Goal: Task Accomplishment & Management: Manage account settings

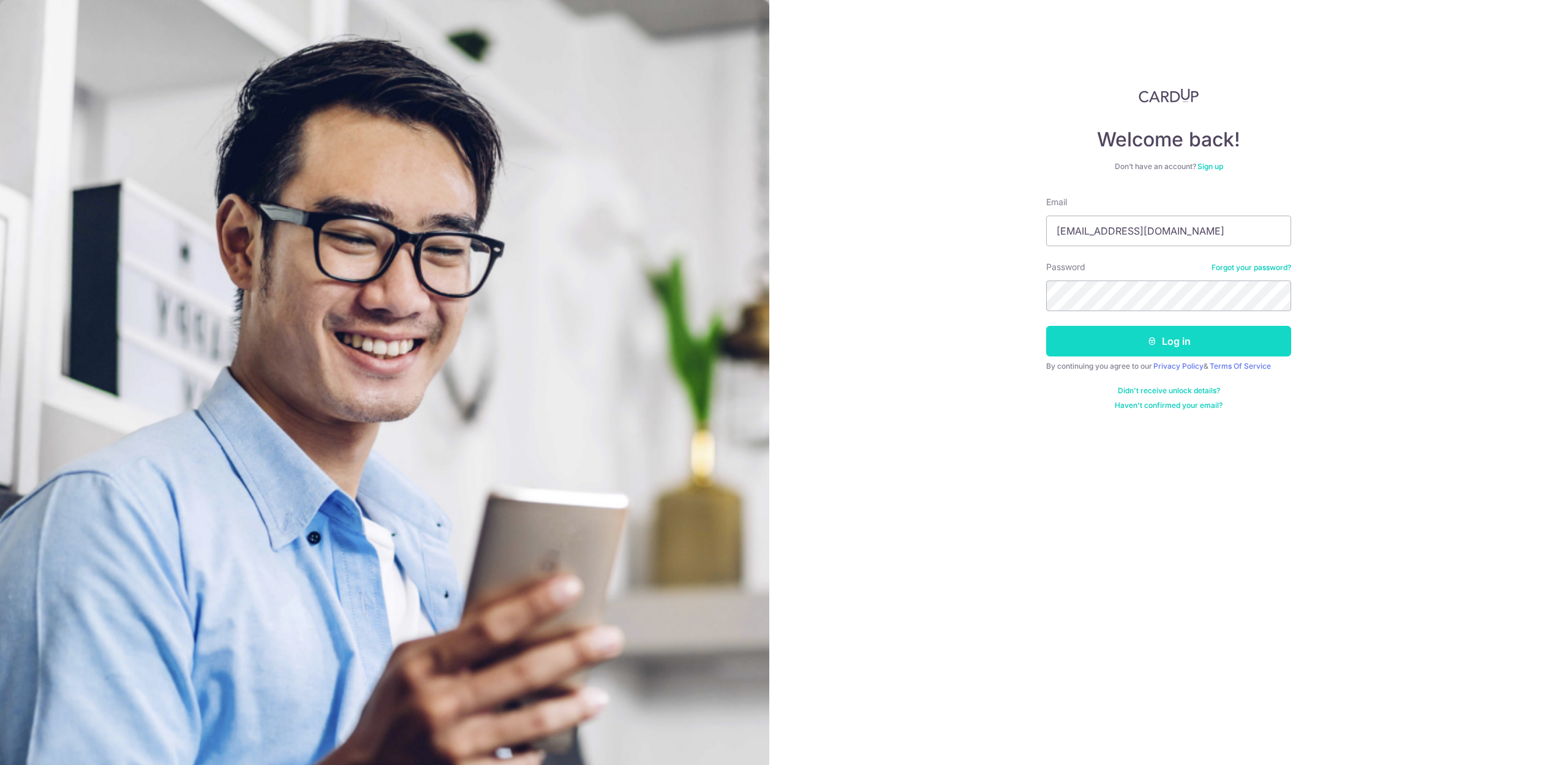
click at [1216, 336] on button "Log in" at bounding box center [1168, 341] width 245 height 31
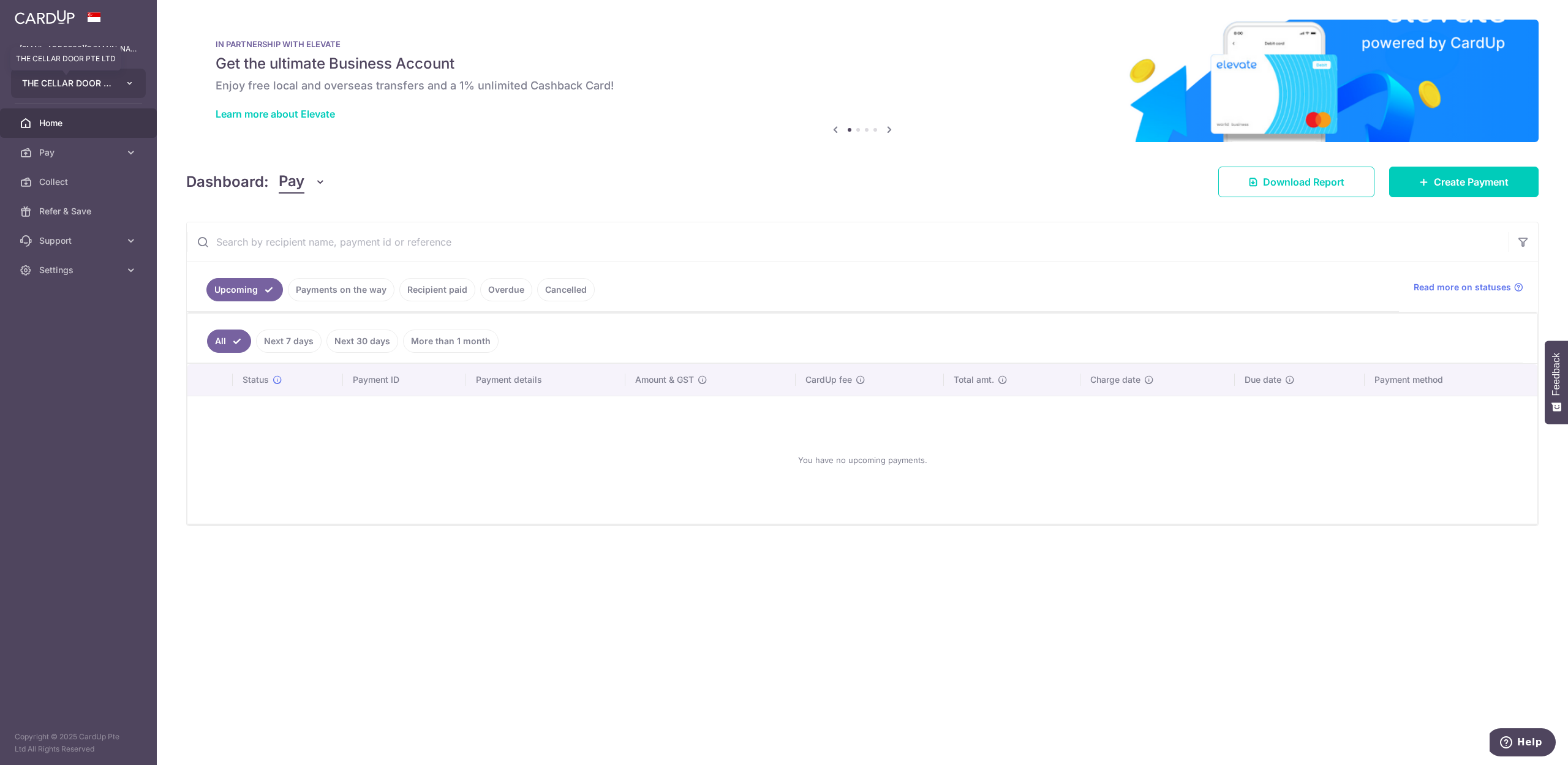
click at [84, 81] on span "THE CELLAR DOOR PTE LTD" at bounding box center [67, 83] width 91 height 12
click at [81, 197] on link "QUAYSIDE FOOD MANUFACTURING PTE. LTD." at bounding box center [81, 198] width 140 height 22
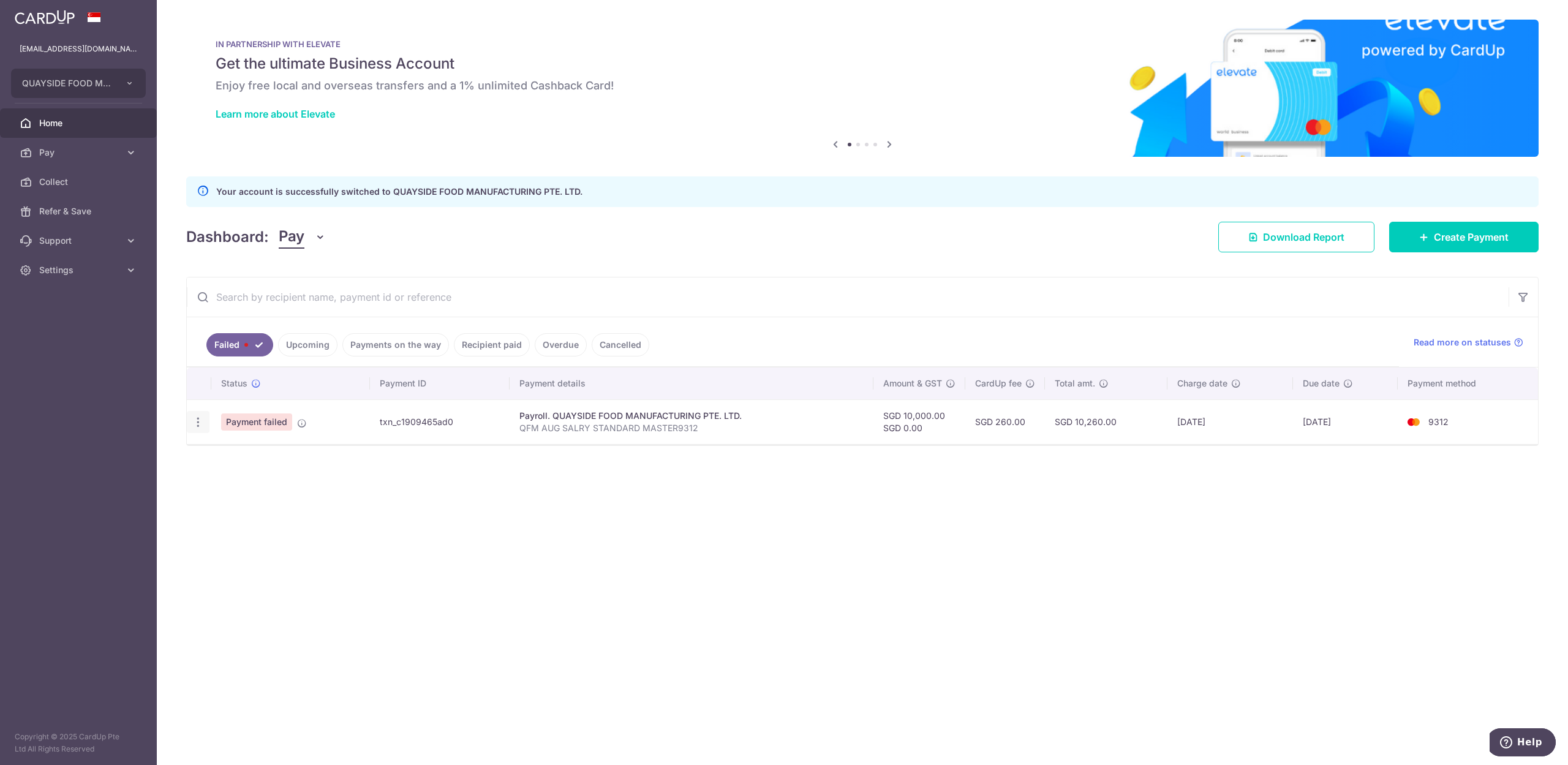
click at [194, 424] on icon "button" at bounding box center [198, 422] width 13 height 13
click at [260, 454] on span "Update payment" at bounding box center [263, 455] width 83 height 15
radio input "true"
type input "10,000.00"
radio input "true"
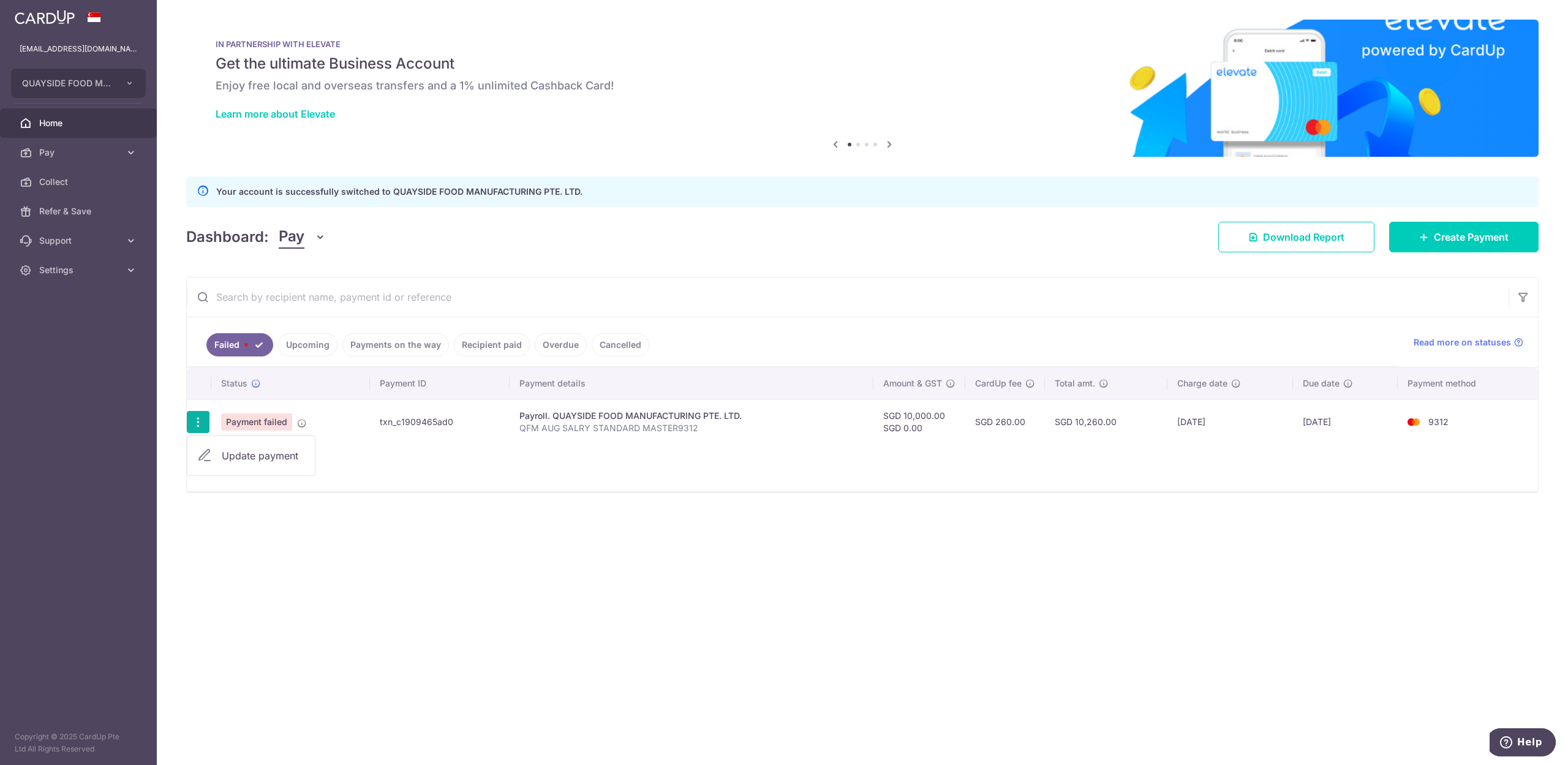
type input "QFM AUG SALRY STANDARD MASTER9312"
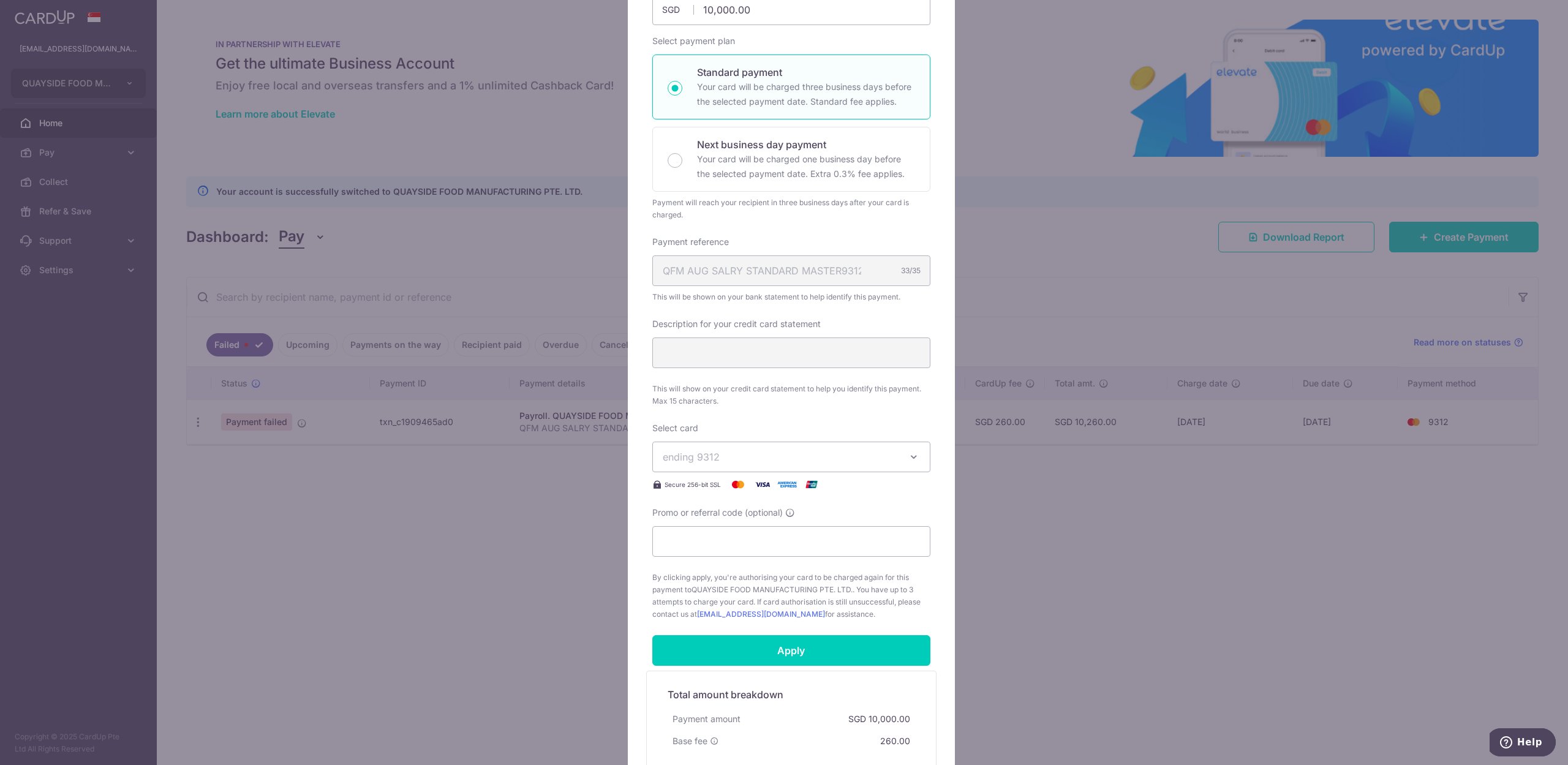
scroll to position [321, 0]
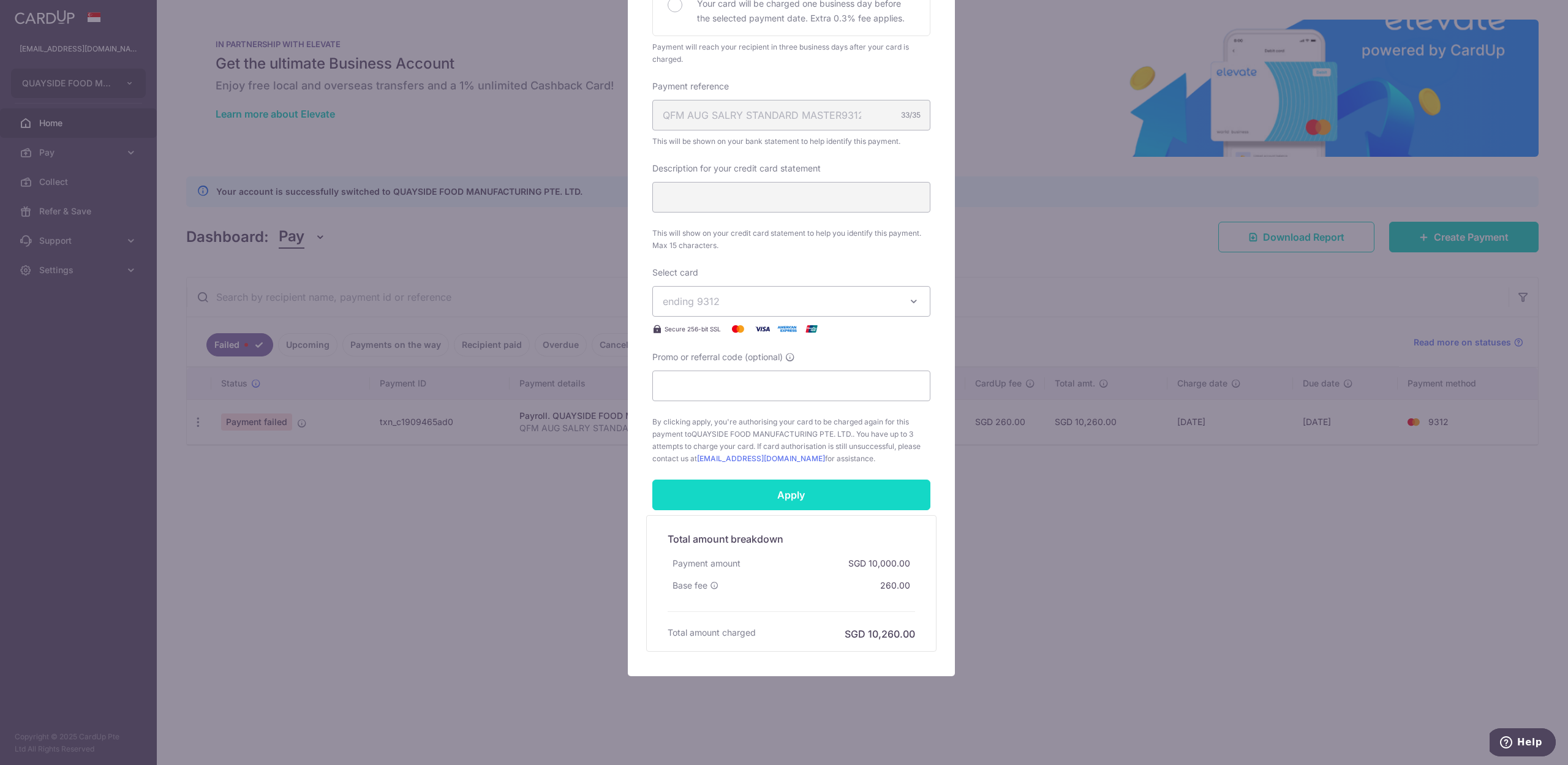
click at [782, 498] on input "Apply" at bounding box center [791, 495] width 278 height 31
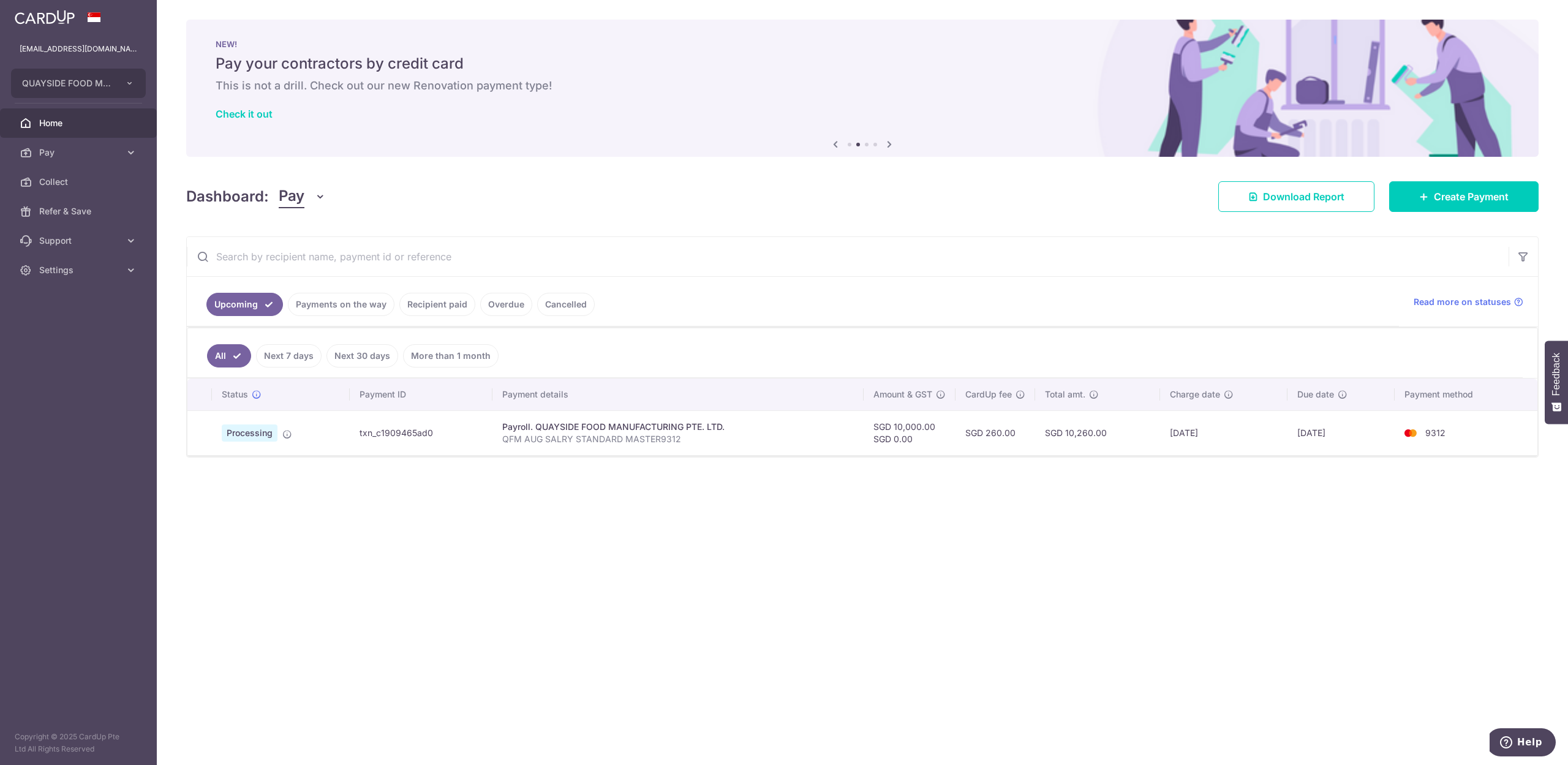
click at [334, 307] on link "Payments on the way" at bounding box center [341, 305] width 106 height 23
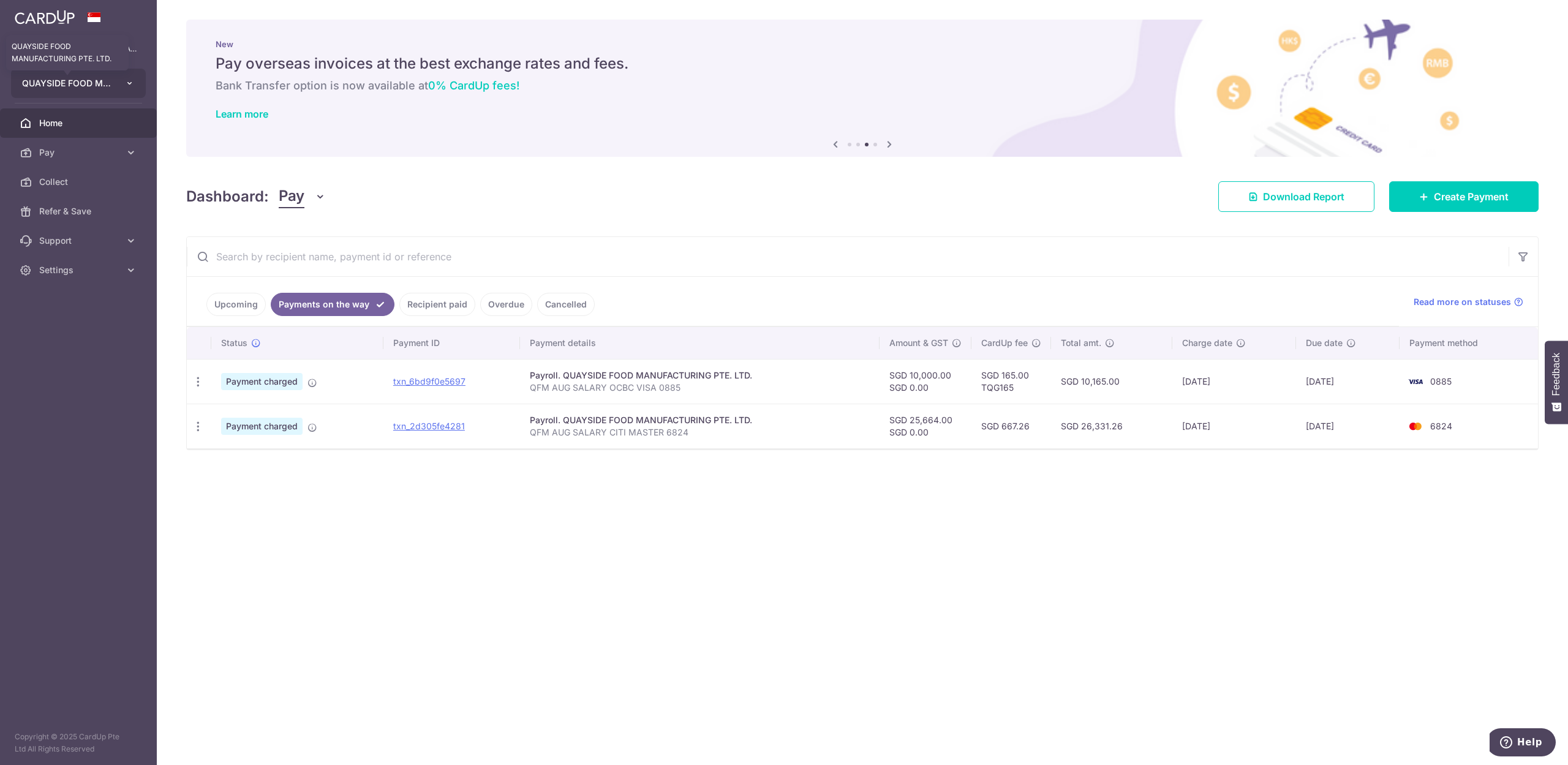
click at [79, 84] on span "QUAYSIDE FOOD MANUFACTURING PTE. LTD." at bounding box center [67, 83] width 91 height 12
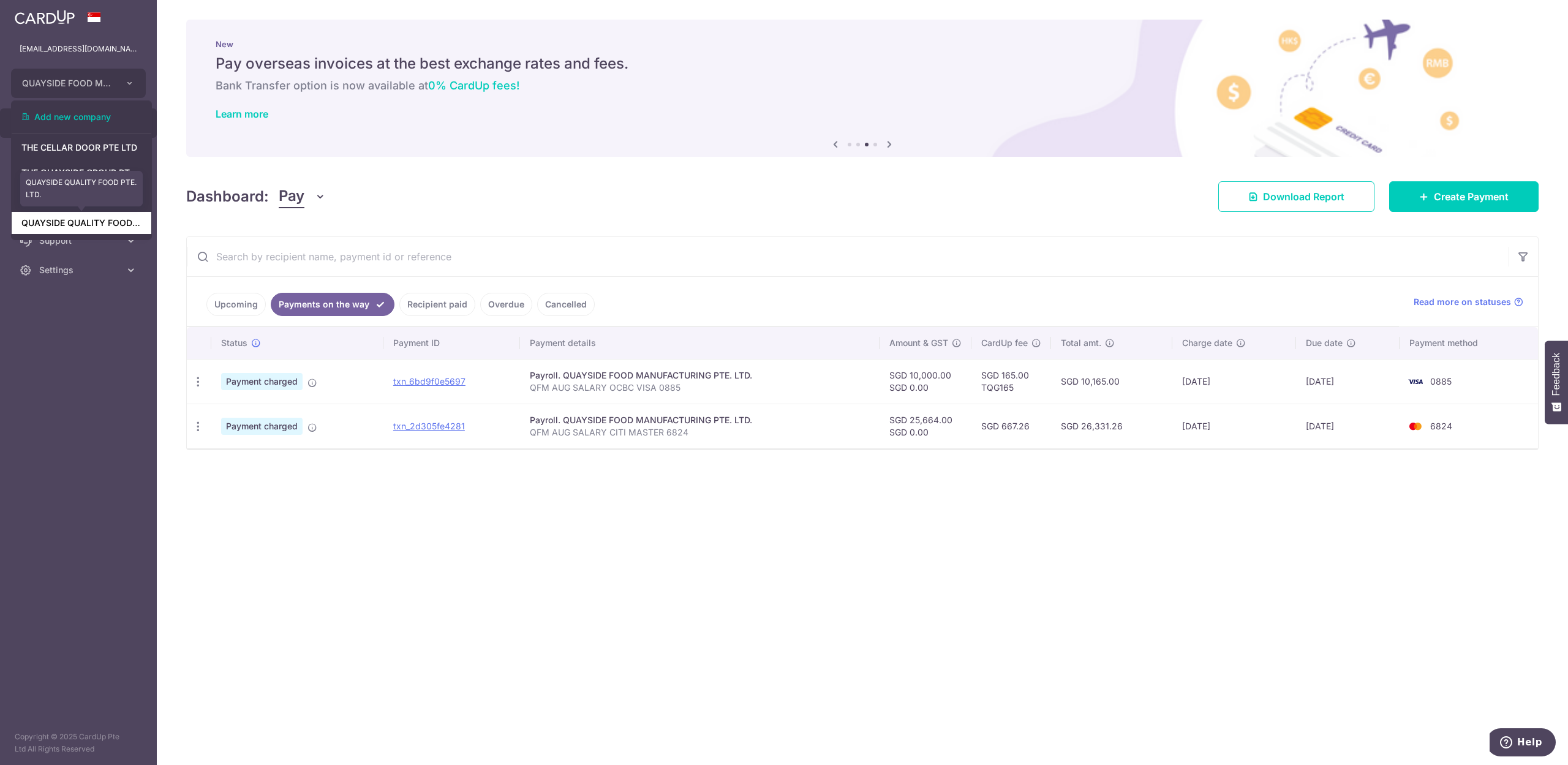
click at [57, 217] on link "QUAYSIDE QUALITY FOOD PTE. LTD." at bounding box center [81, 223] width 140 height 22
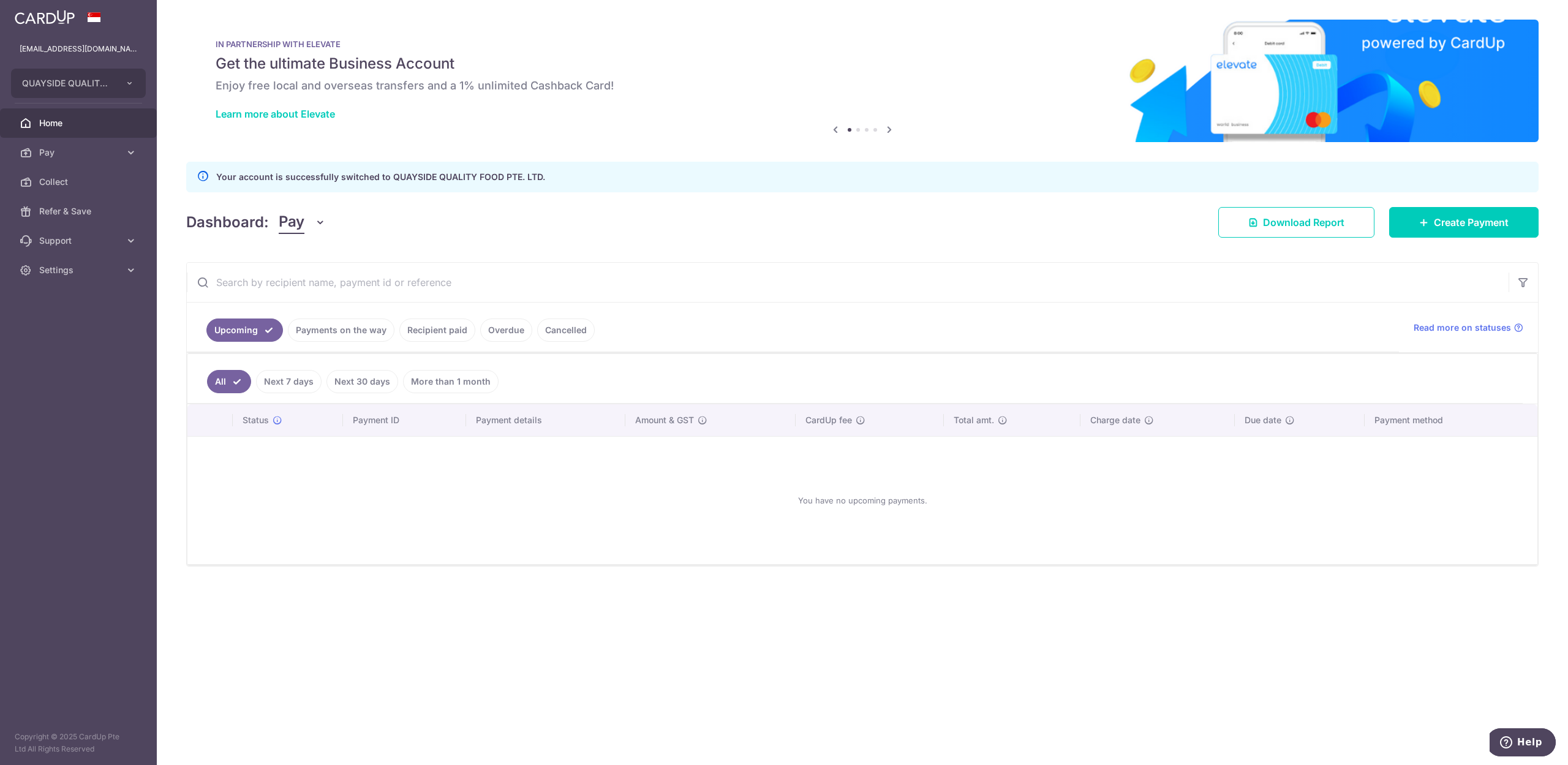
click at [326, 333] on link "Payments on the way" at bounding box center [341, 330] width 106 height 23
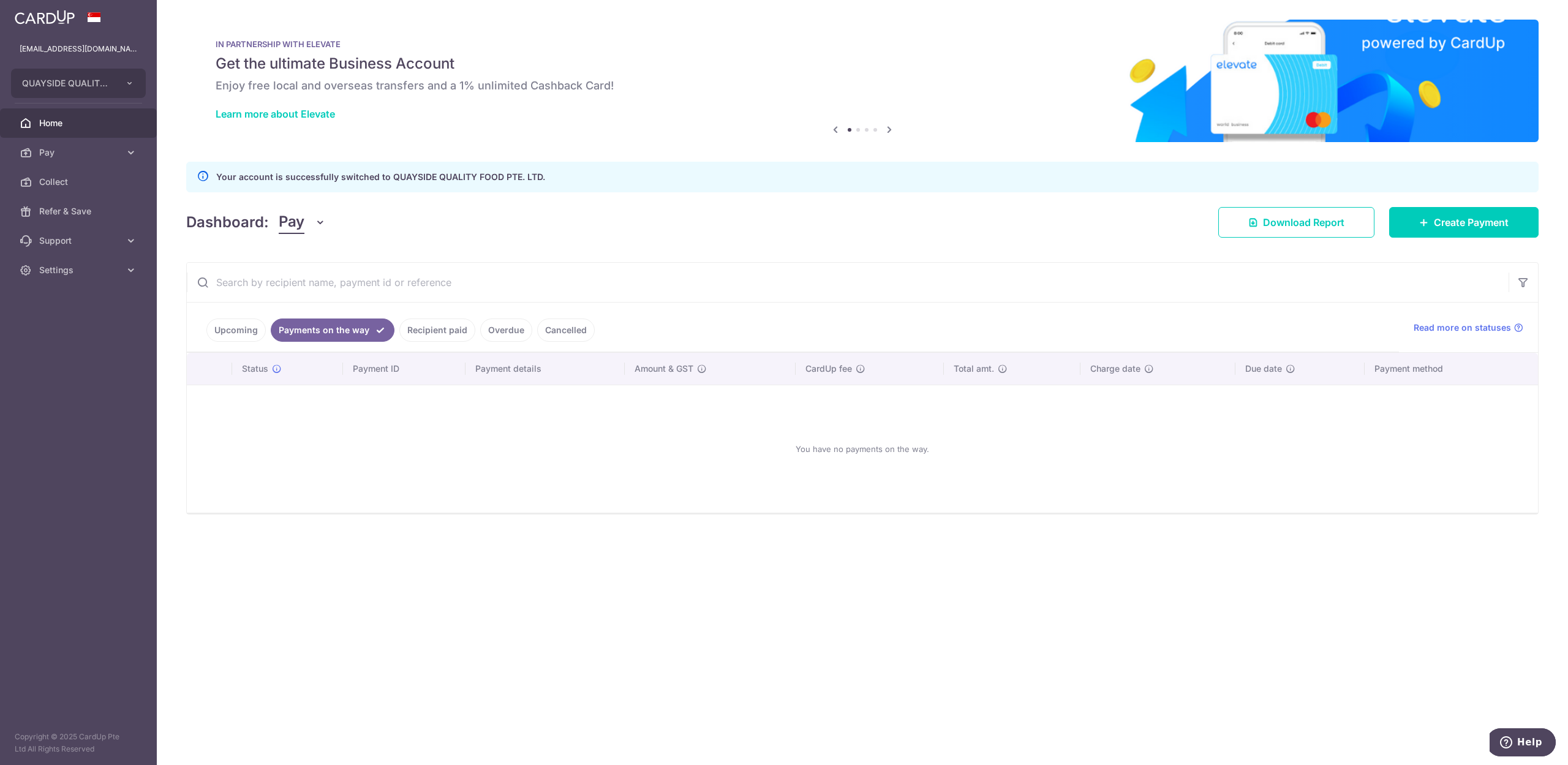
click at [434, 328] on link "Recipient paid" at bounding box center [437, 330] width 76 height 23
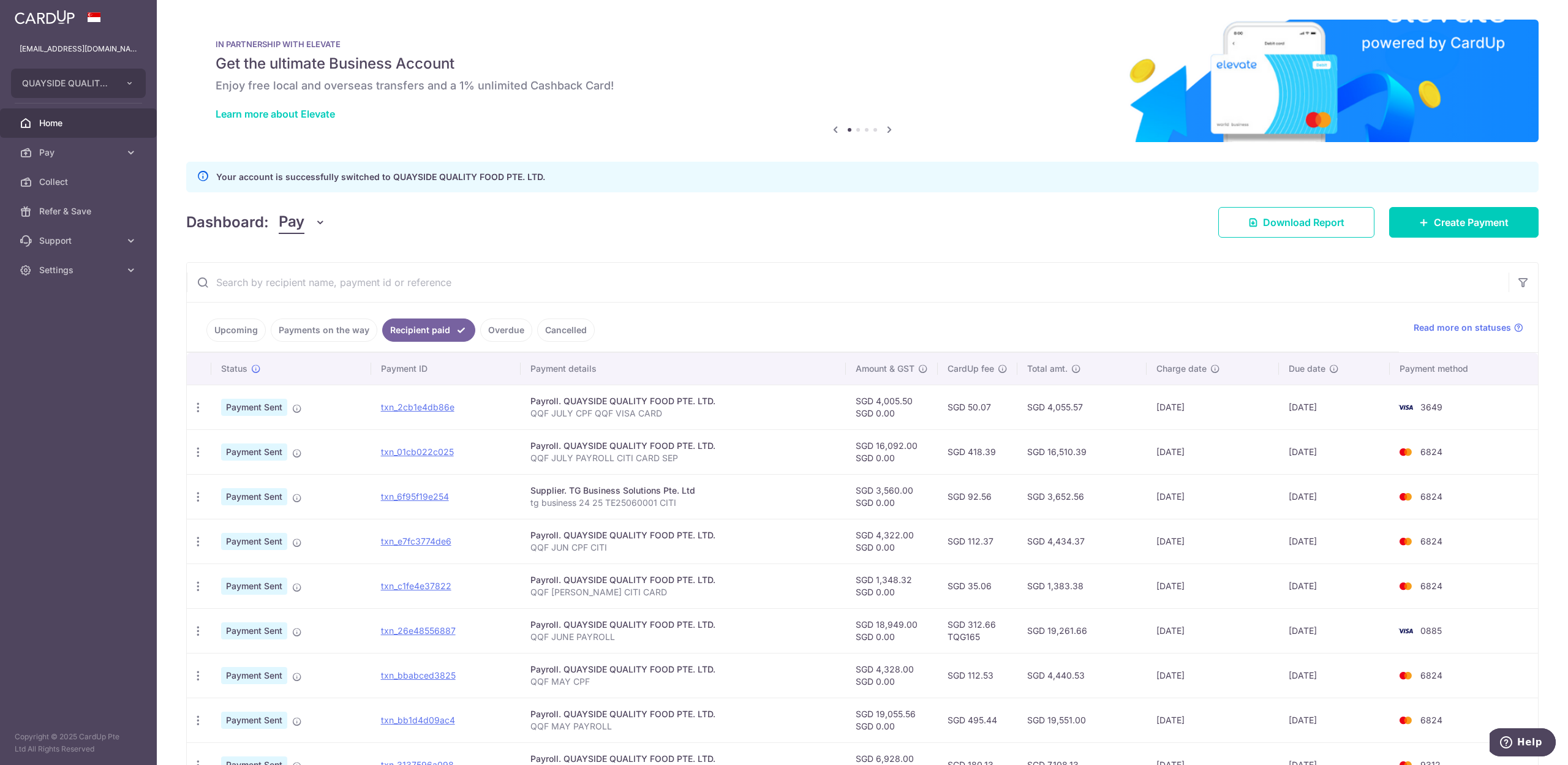
click at [314, 332] on link "Payments on the way" at bounding box center [323, 330] width 106 height 23
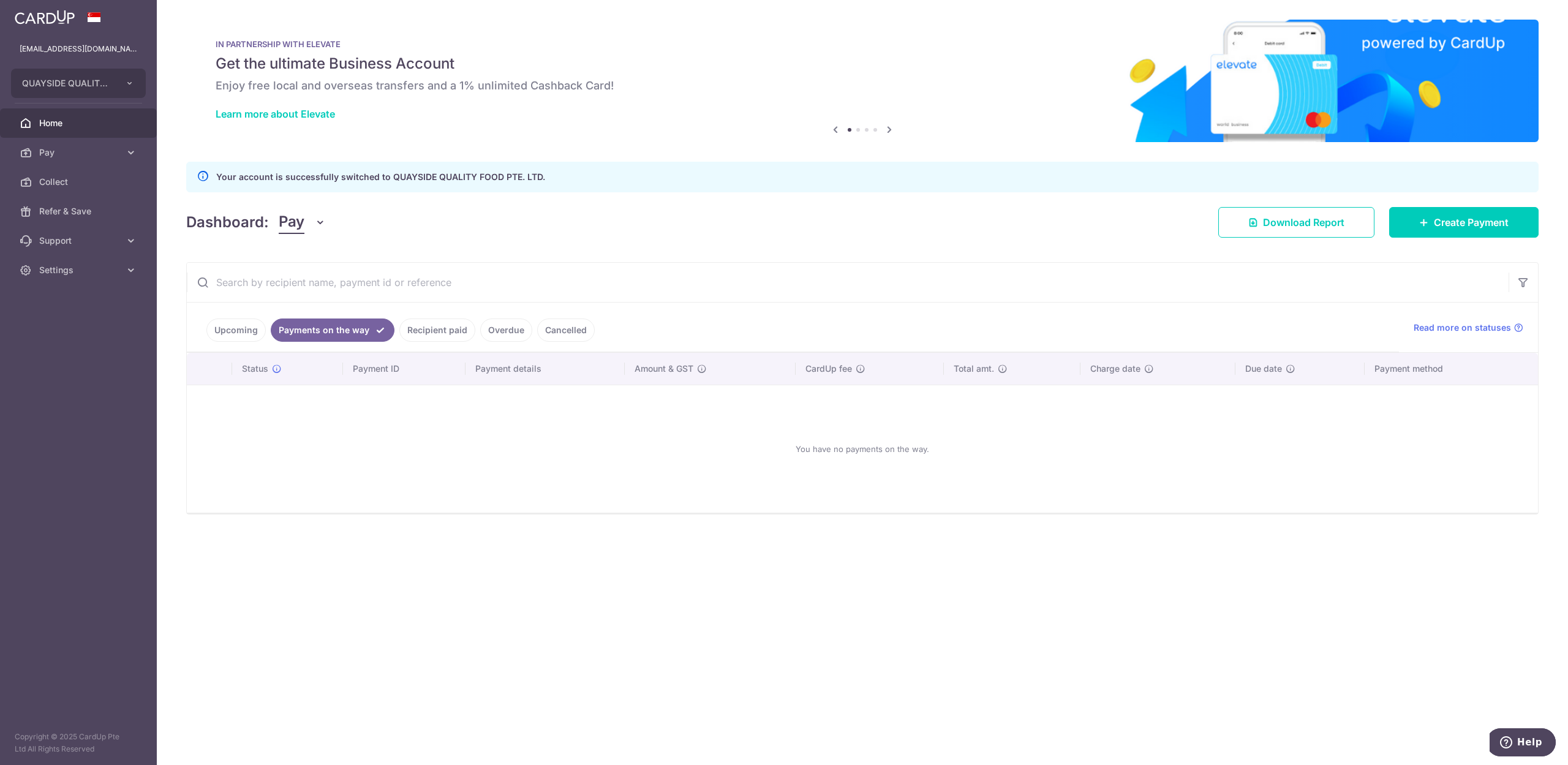
click at [314, 332] on link "Payments on the way" at bounding box center [332, 330] width 124 height 23
click at [62, 424] on aside "[EMAIL_ADDRESS][DOMAIN_NAME] QUAYSIDE QUALITY FOOD PTE. LTD. Add new company TH…" at bounding box center [78, 382] width 156 height 765
click at [71, 84] on span "QUAYSIDE QUALITY FOOD PTE. LTD." at bounding box center [67, 83] width 91 height 12
click at [433, 325] on link "Recipient paid" at bounding box center [437, 330] width 76 height 23
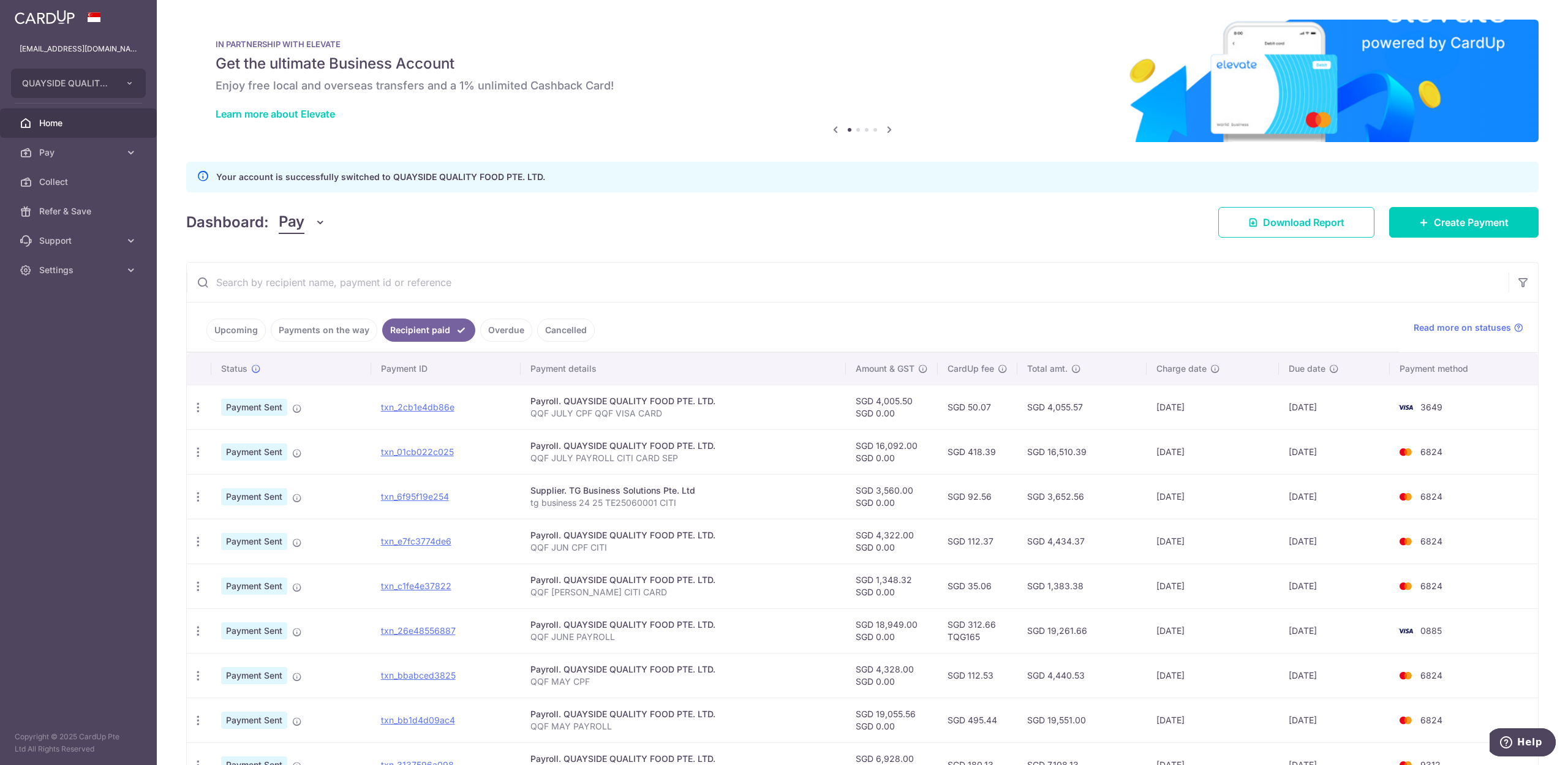
click at [65, 451] on aside "[EMAIL_ADDRESS][DOMAIN_NAME] QUAYSIDE QUALITY FOOD PTE. LTD. Add new company TH…" at bounding box center [78, 382] width 156 height 765
click at [94, 86] on span "QUAYSIDE QUALITY FOOD PTE. LTD." at bounding box center [67, 83] width 91 height 12
click at [95, 201] on link "QUAYSIDE FOOD MANUFACTURING PTE. LTD." at bounding box center [81, 198] width 140 height 22
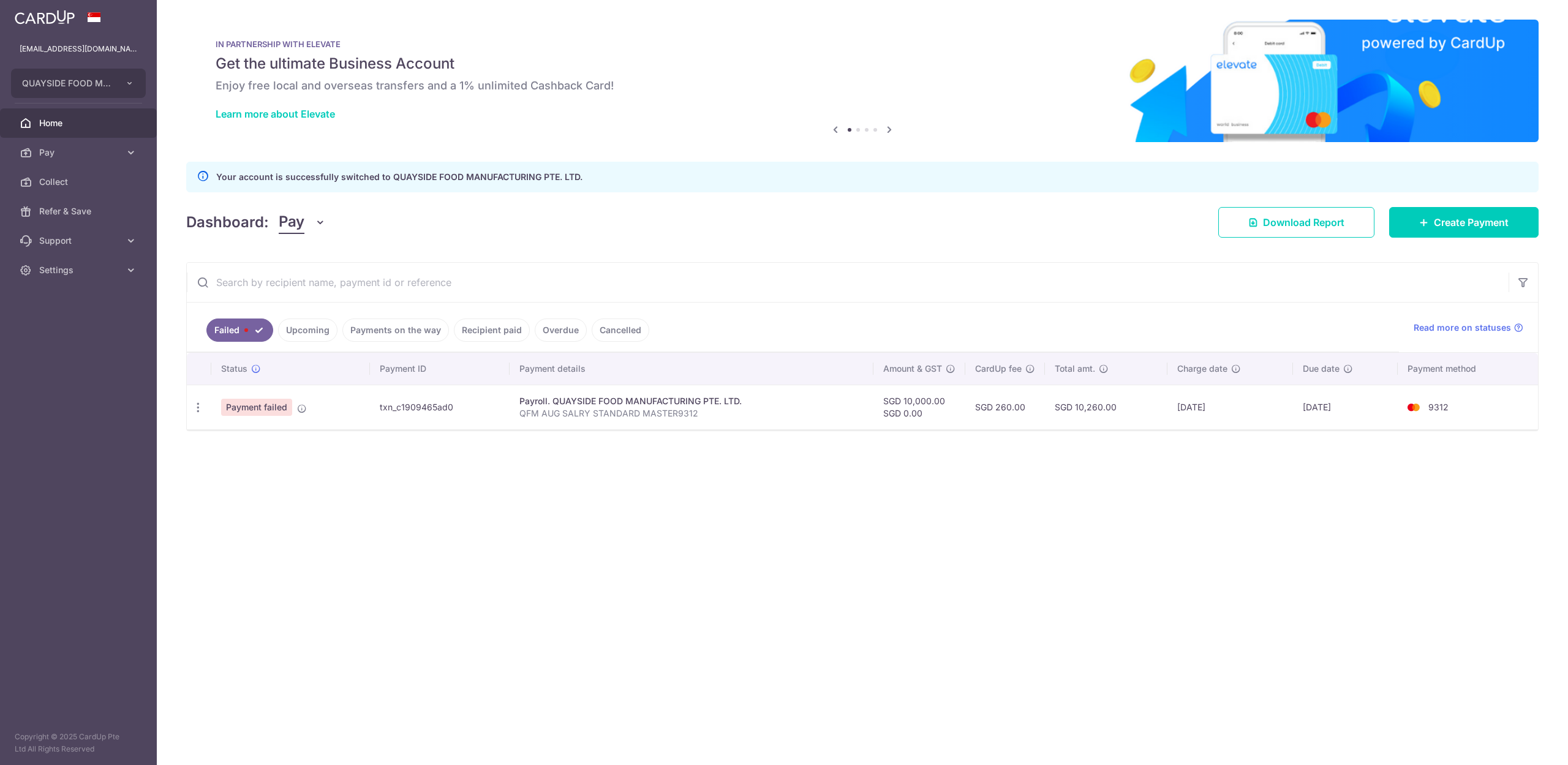
click at [422, 601] on div "× Pause Schedule Pause all future payments in this series Pause just this one p…" at bounding box center [862, 382] width 1411 height 765
click at [31, 446] on aside "[EMAIL_ADDRESS][DOMAIN_NAME] QUAYSIDE FOOD MANUFACTURING PTE. LTD. Add new comp…" at bounding box center [78, 382] width 156 height 765
click at [655, 549] on div "× Pause Schedule Pause all future payments in this series Pause just this one p…" at bounding box center [862, 382] width 1411 height 765
